Goal: Task Accomplishment & Management: Manage account settings

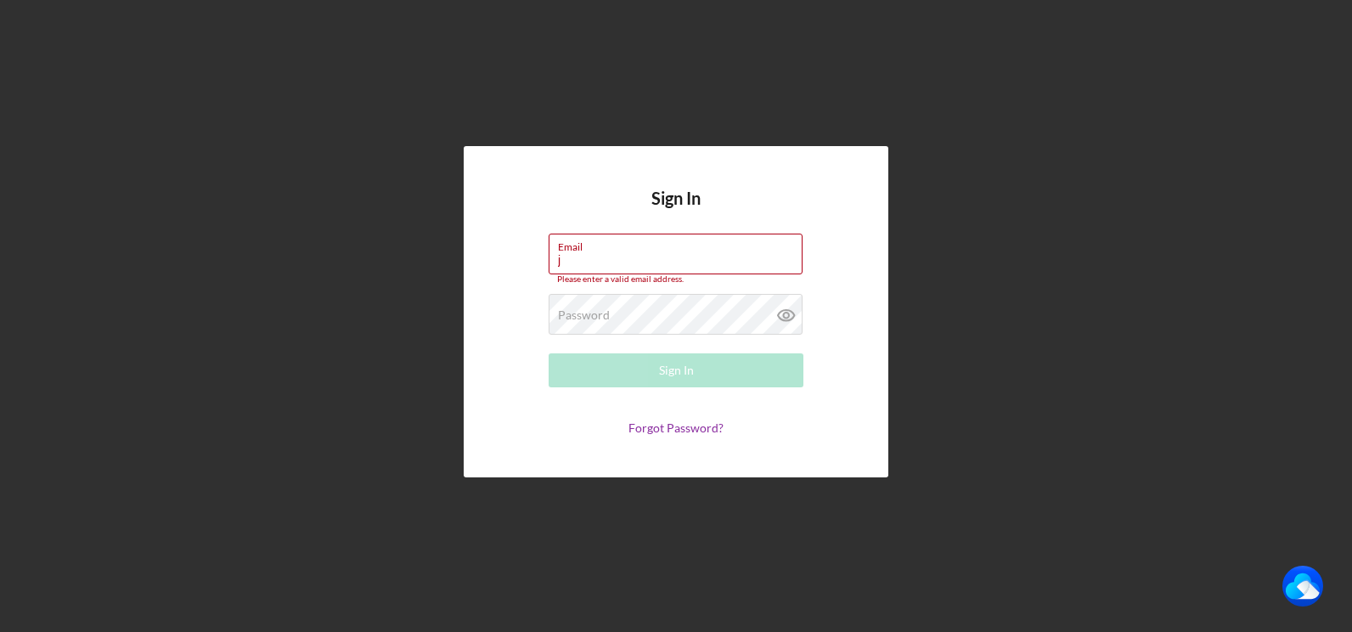
type input "[PERSON_NAME][EMAIL_ADDRESS][DOMAIN_NAME]"
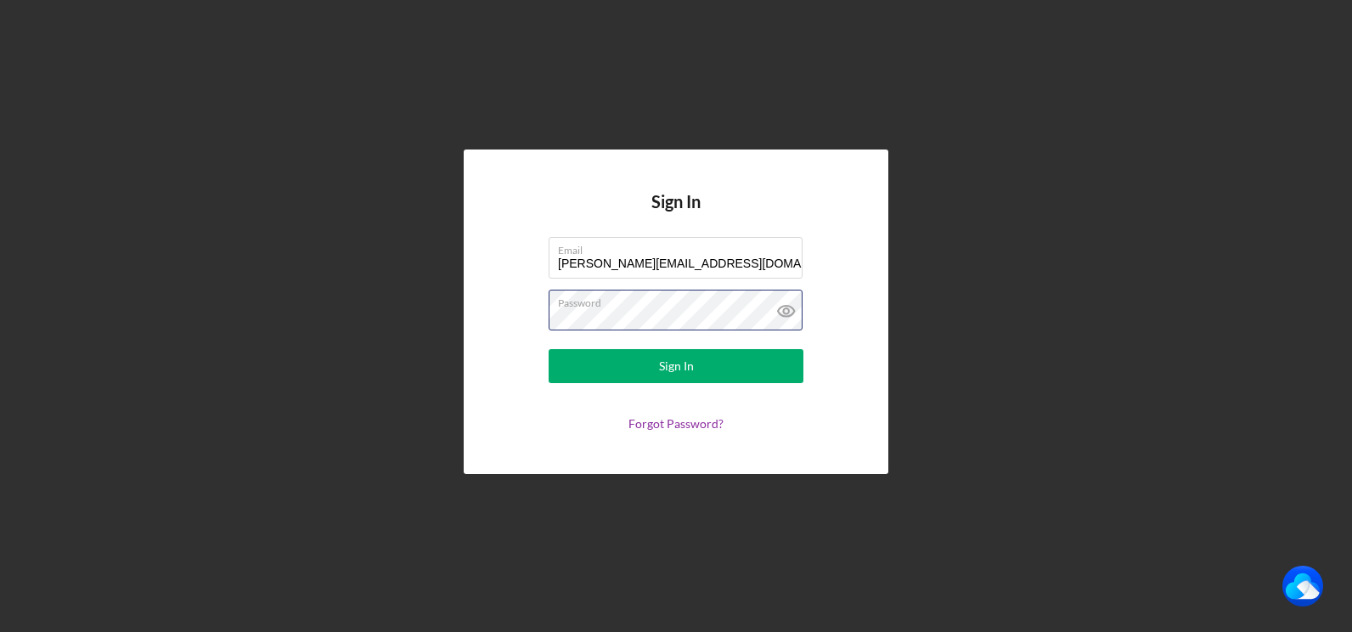
click at [549, 349] on button "Sign In" at bounding box center [676, 366] width 255 height 34
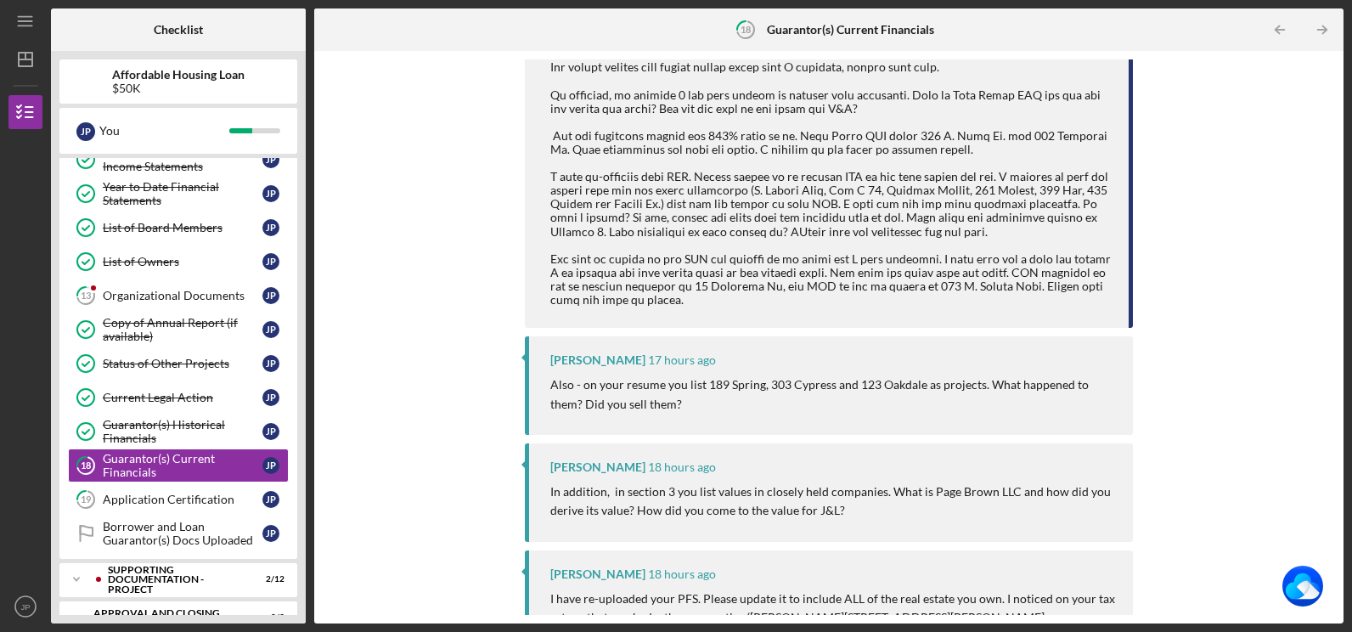
scroll to position [679, 0]
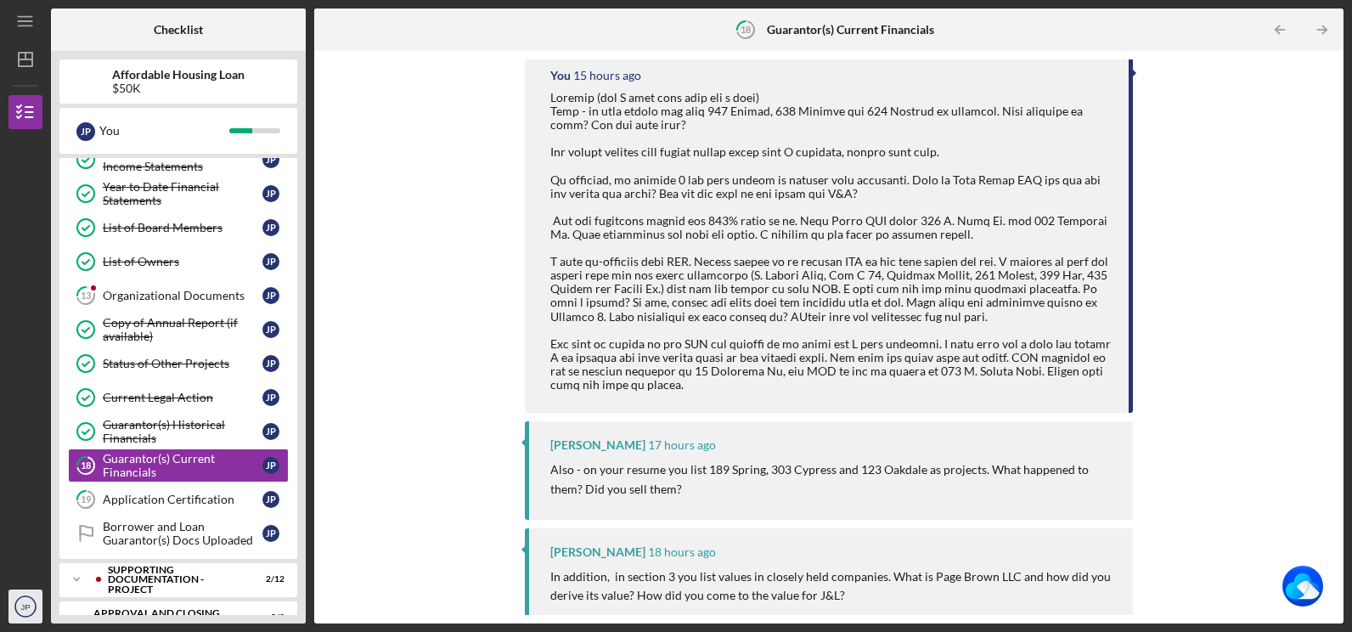
click at [19, 607] on icon "JP" at bounding box center [25, 606] width 34 height 42
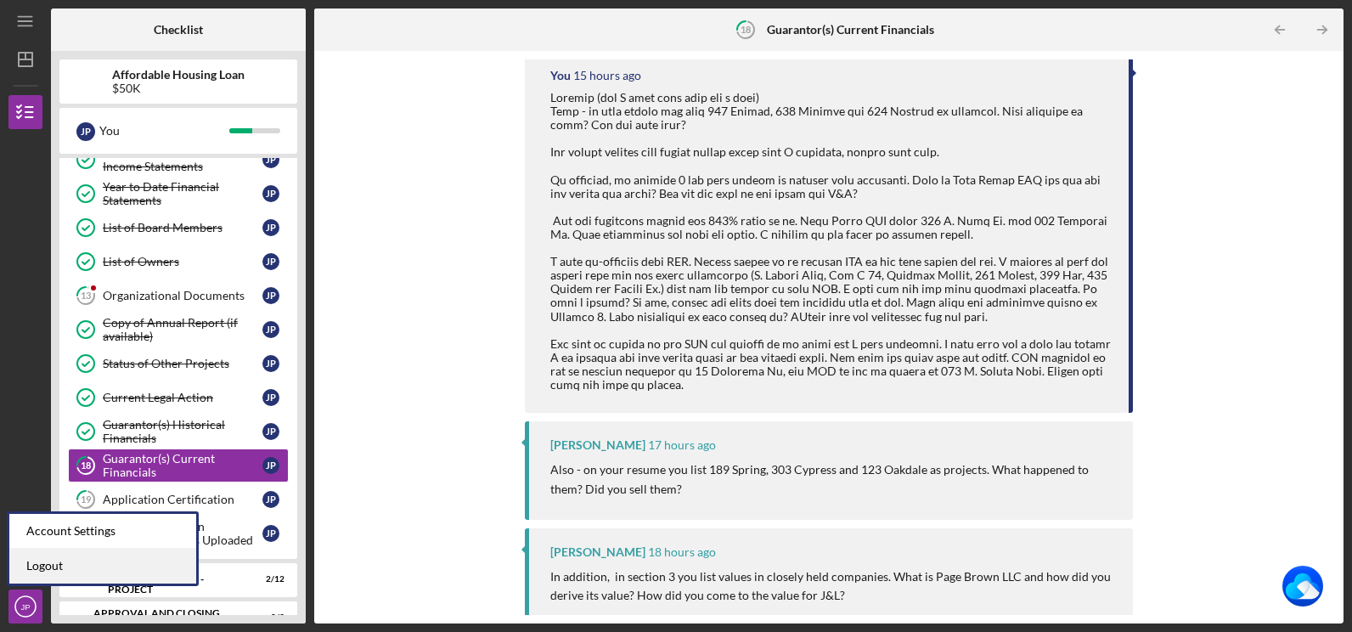
click at [52, 562] on link "Logout" at bounding box center [102, 566] width 187 height 35
